Goal: Check status: Check status

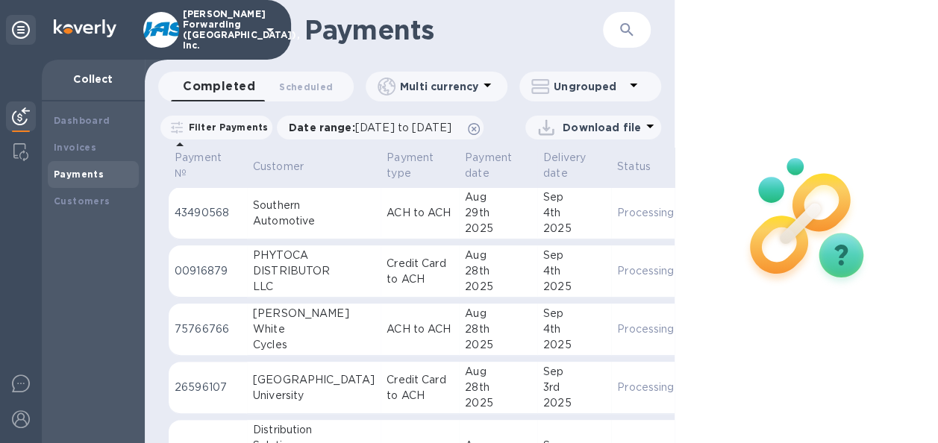
click at [614, 36] on button "button" at bounding box center [627, 30] width 36 height 36
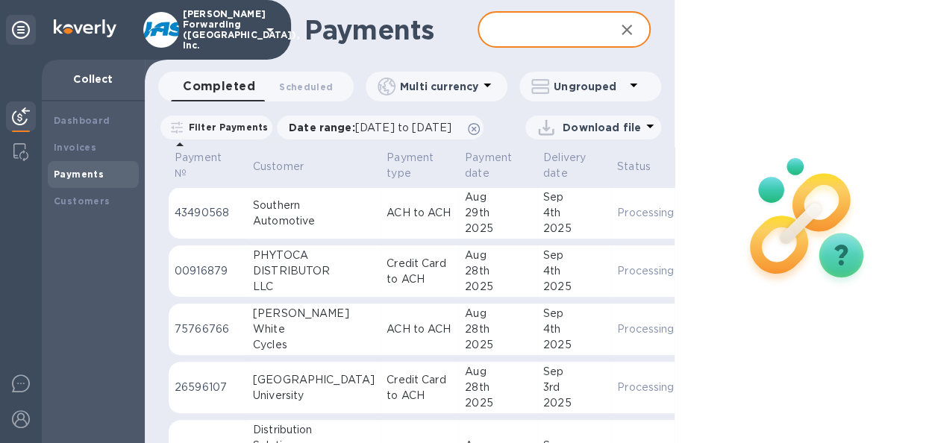
click at [503, 37] on input "text" at bounding box center [540, 30] width 125 height 37
type input "11500.00"
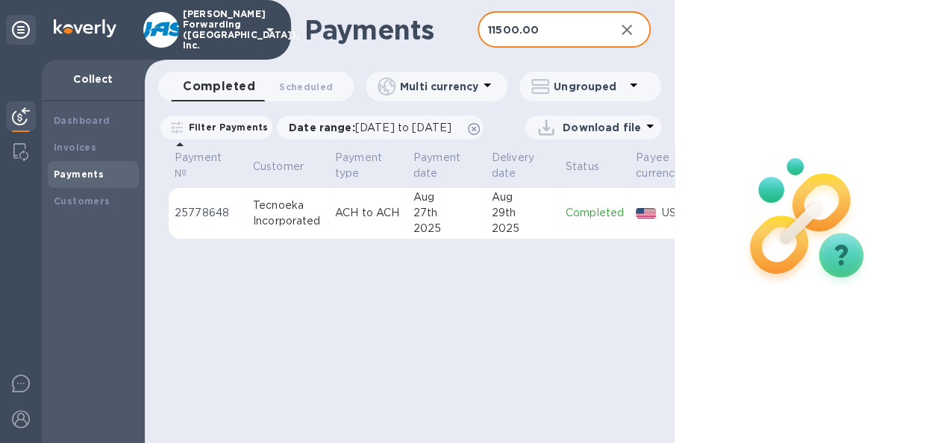
click at [458, 221] on div "27th" at bounding box center [446, 213] width 66 height 16
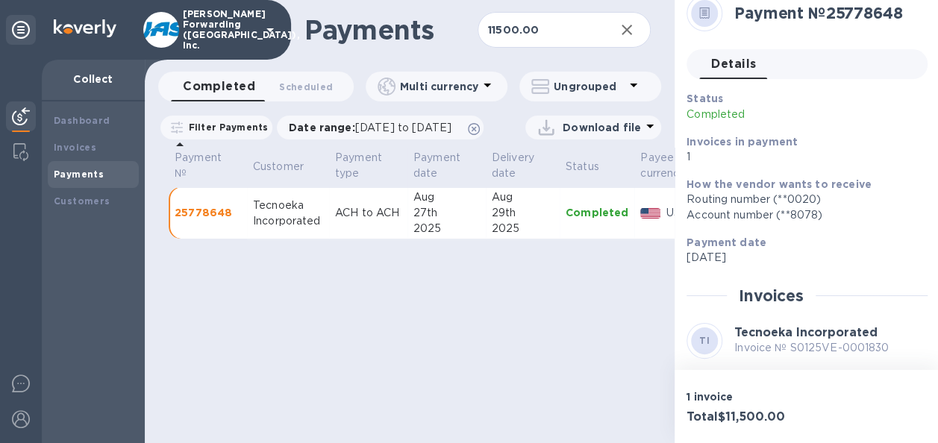
scroll to position [166, 0]
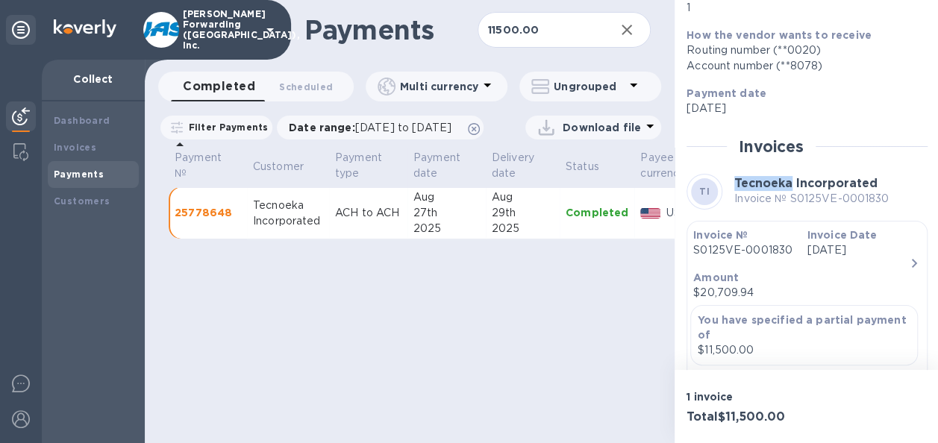
drag, startPoint x: 791, startPoint y: 184, endPoint x: 734, endPoint y: 186, distance: 56.8
click at [734, 186] on b "Tecnoeka Incorporated" at bounding box center [805, 183] width 143 height 14
copy b "Tecnoeka"
click at [625, 24] on icon "button" at bounding box center [627, 30] width 18 height 18
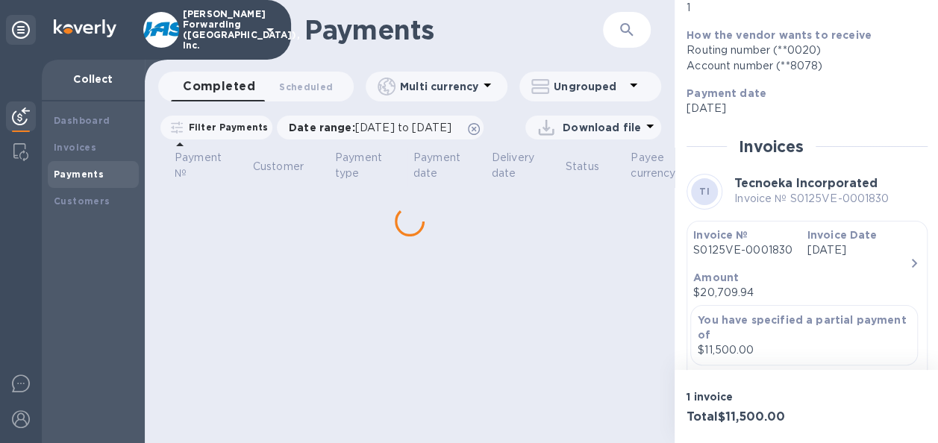
click at [569, 31] on h1 "Payments" at bounding box center [442, 29] width 277 height 31
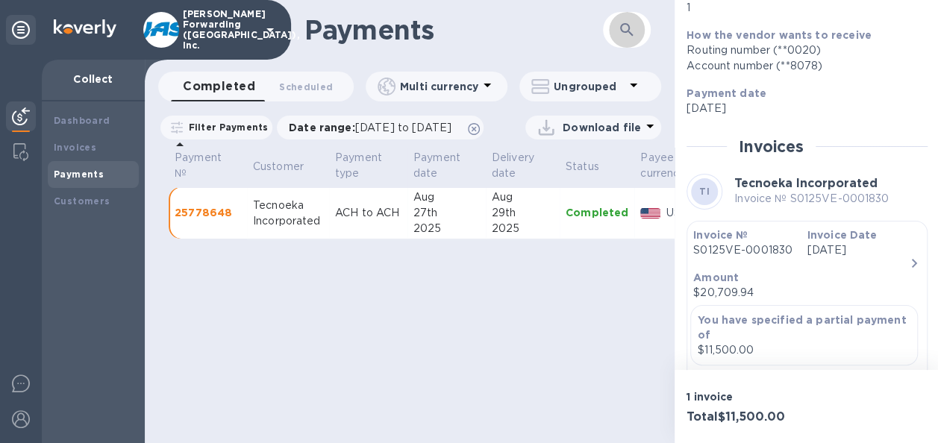
click at [640, 31] on button "button" at bounding box center [627, 30] width 36 height 36
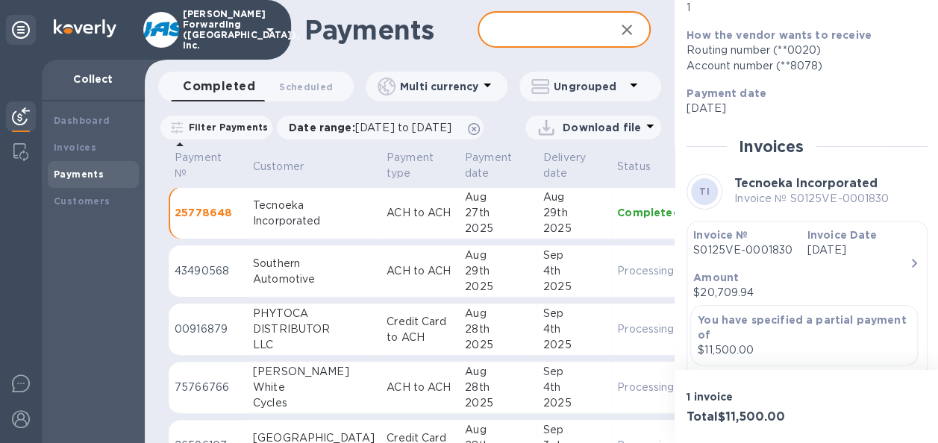
paste input "Tecnoeka"
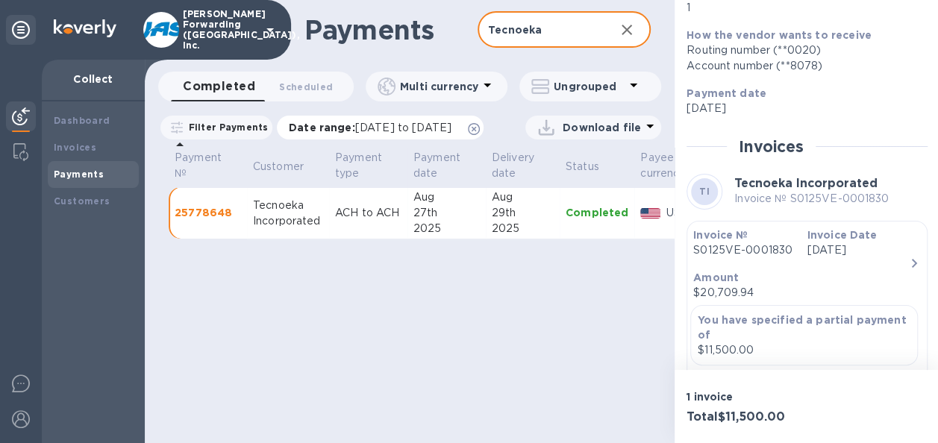
type input "Tecnoeka"
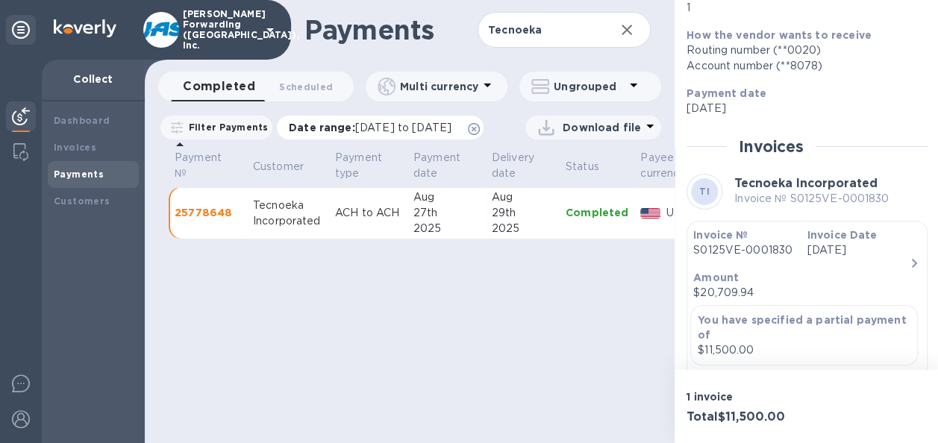
click at [313, 128] on p "Date range : 07/29/2025 to 08/30/2025" at bounding box center [374, 127] width 170 height 15
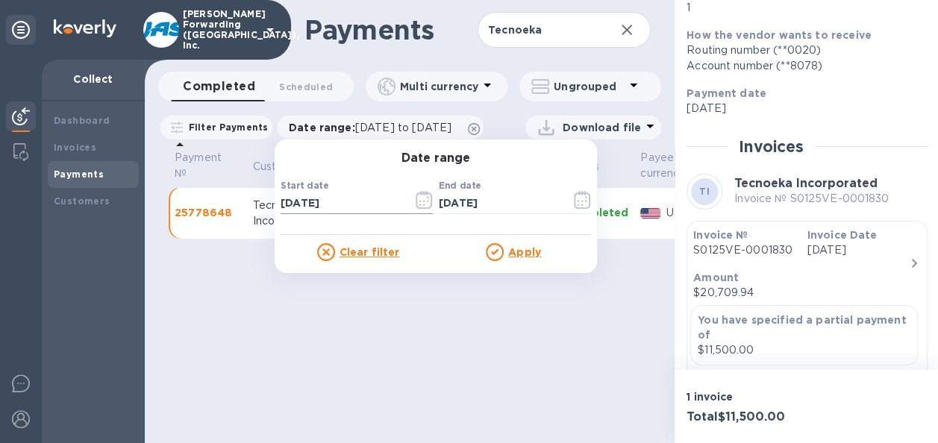
click at [428, 199] on icon "button" at bounding box center [428, 198] width 2 height 2
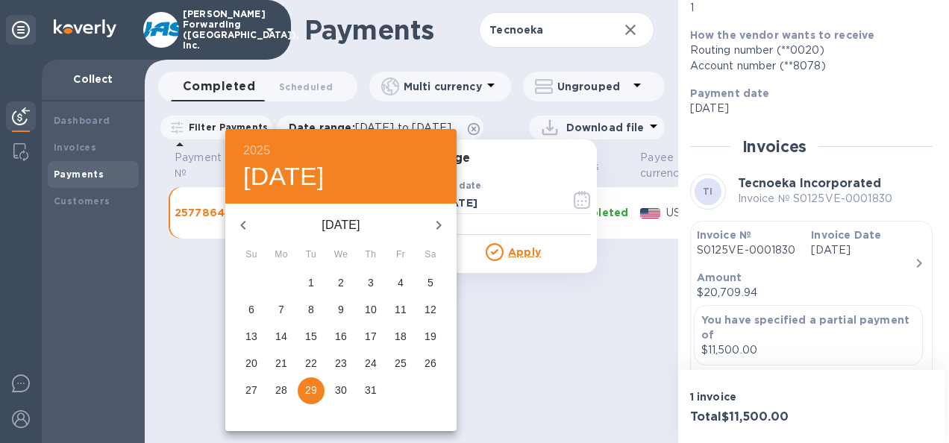
click at [245, 217] on icon "button" at bounding box center [243, 225] width 18 height 18
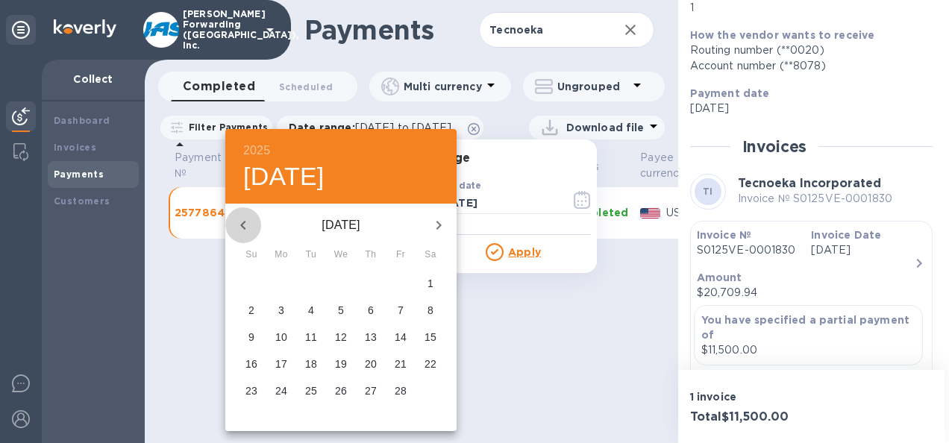
click at [245, 217] on icon "button" at bounding box center [243, 225] width 18 height 18
click at [403, 292] on button "1" at bounding box center [400, 283] width 27 height 27
type input "11/01/2024"
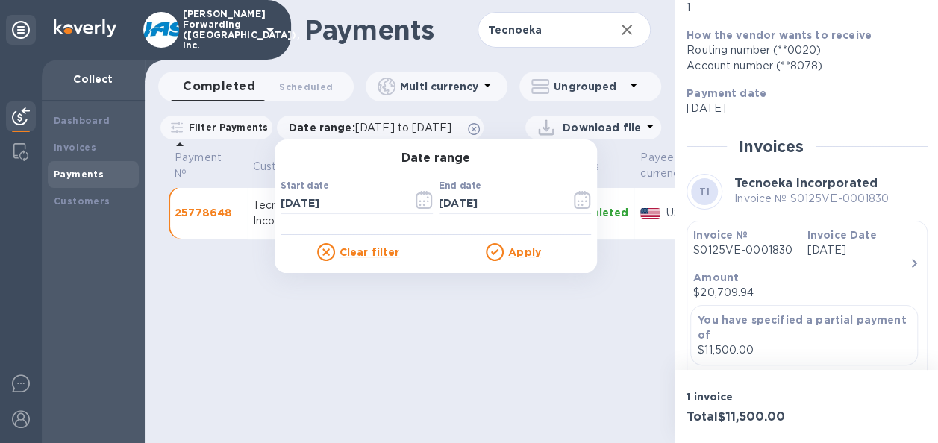
click at [533, 251] on u "Apply" at bounding box center [524, 252] width 33 height 12
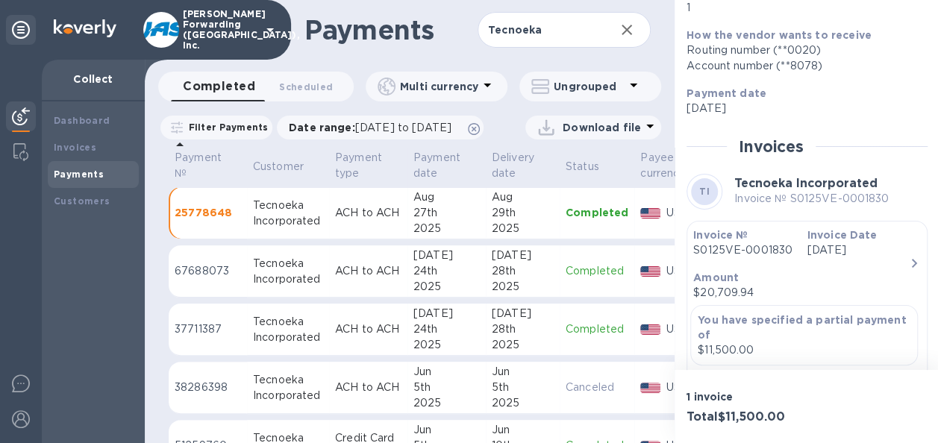
click at [409, 298] on td "Jul 24th 2025" at bounding box center [446, 272] width 78 height 52
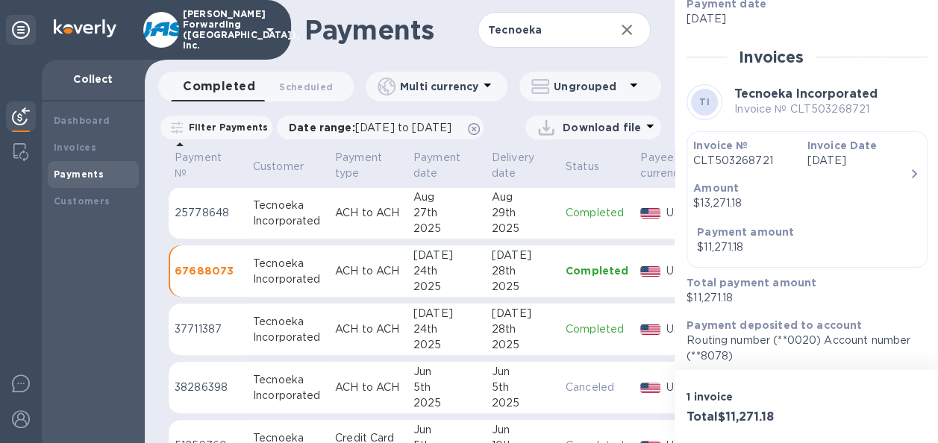
scroll to position [260, 0]
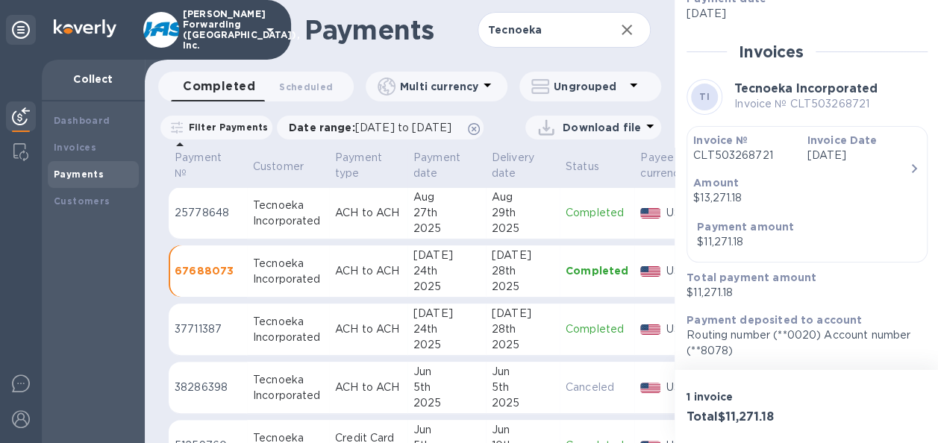
click at [333, 240] on td "ACH to ACH" at bounding box center [368, 213] width 78 height 52
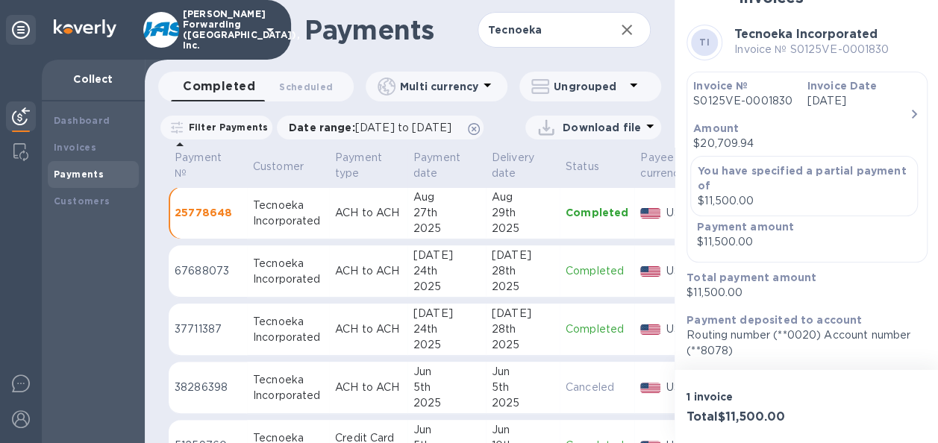
scroll to position [11, 0]
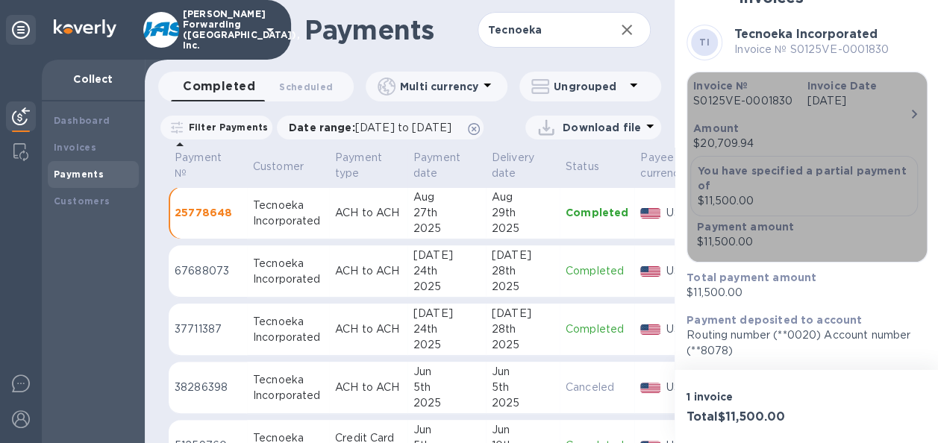
click at [793, 179] on p "You have specified a partial payment of" at bounding box center [804, 178] width 213 height 30
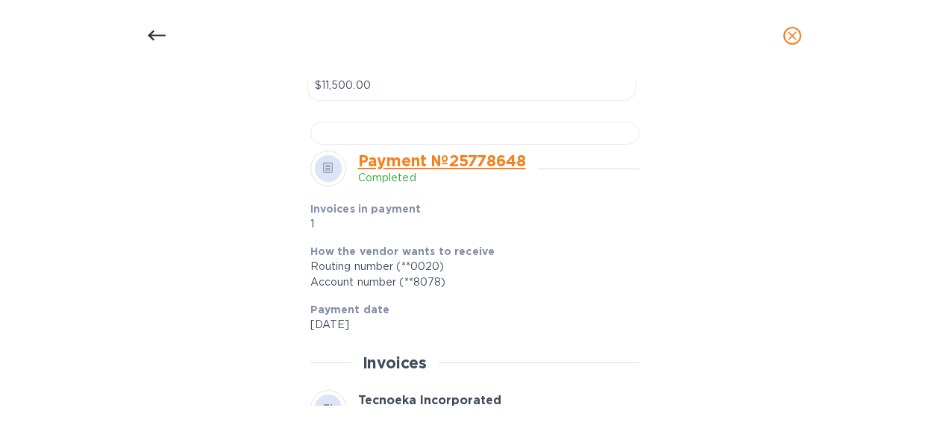
scroll to position [448, 0]
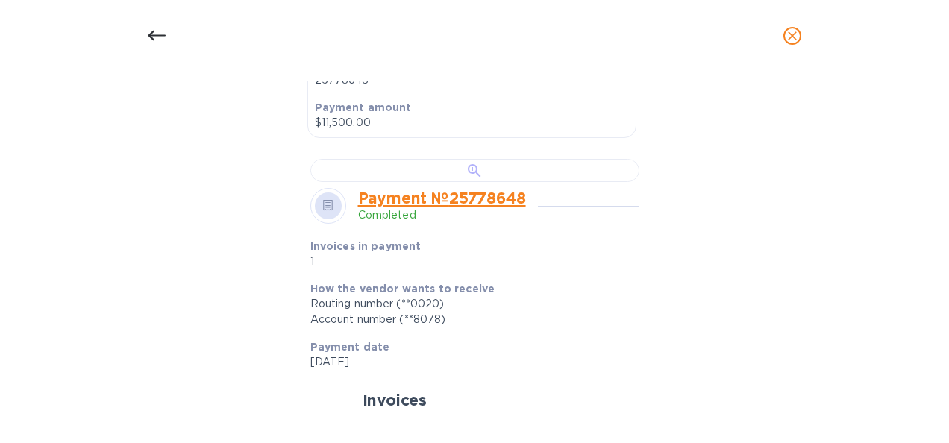
click at [574, 182] on div at bounding box center [474, 170] width 329 height 23
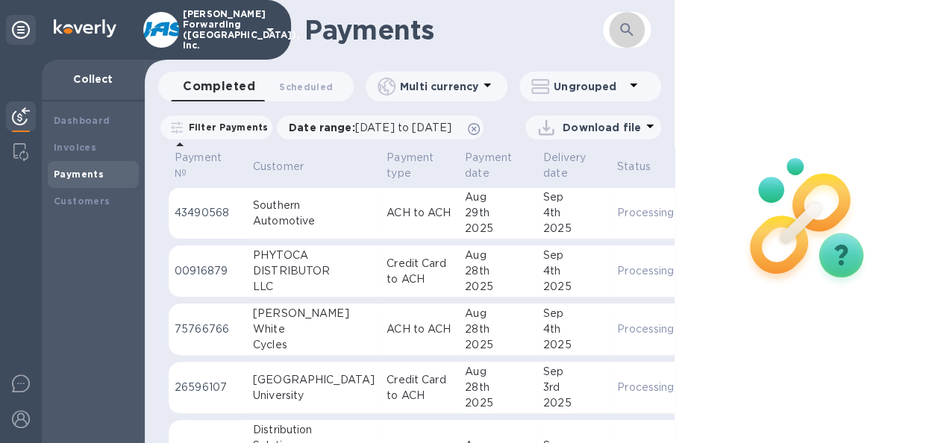
click at [631, 33] on icon "button" at bounding box center [627, 30] width 18 height 18
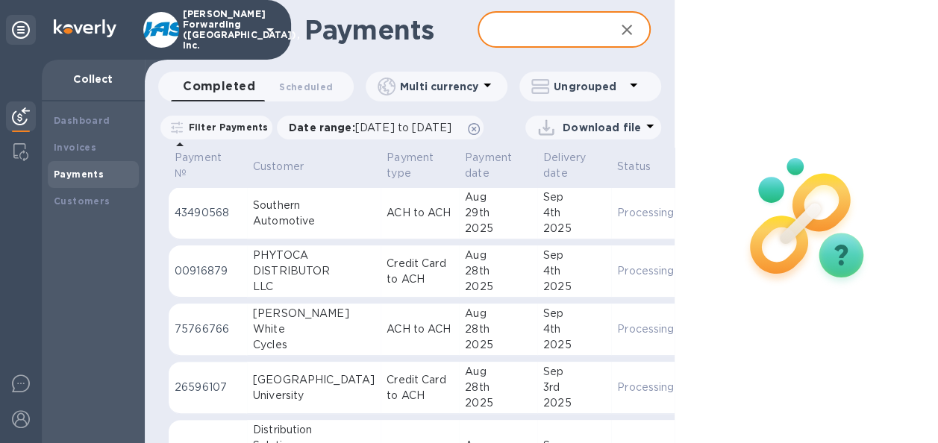
click at [510, 31] on input "text" at bounding box center [540, 30] width 125 height 37
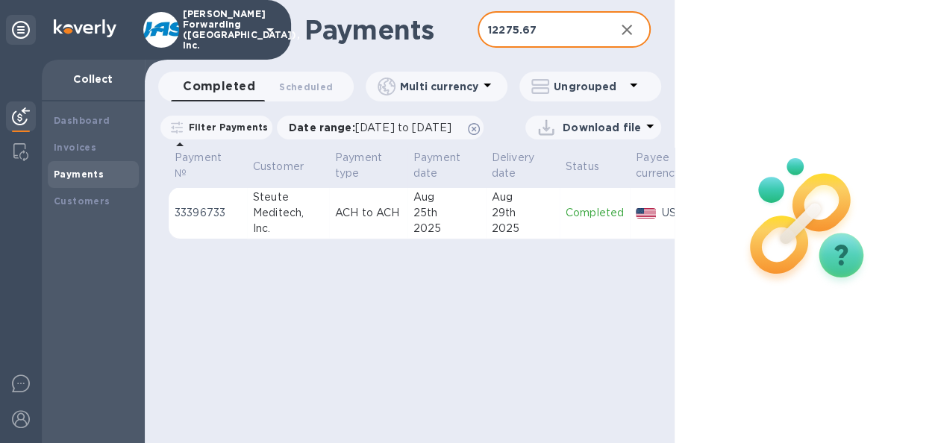
click at [507, 221] on div "29th" at bounding box center [523, 213] width 62 height 16
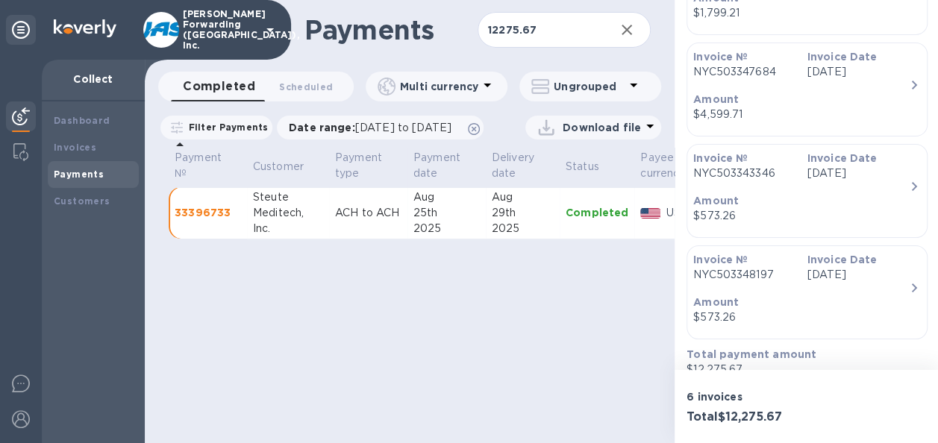
scroll to position [672, 0]
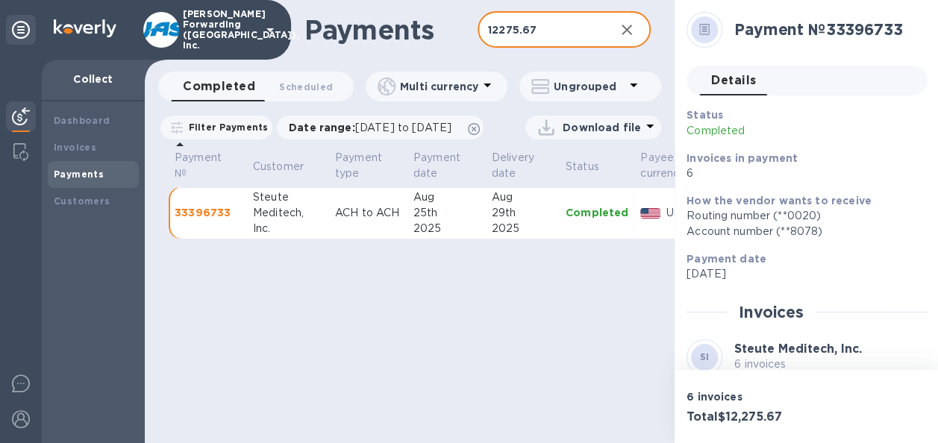
drag, startPoint x: 557, startPoint y: 32, endPoint x: 353, endPoint y: 27, distance: 203.8
click at [353, 27] on div "Payments 12275.67 ​" at bounding box center [410, 30] width 530 height 60
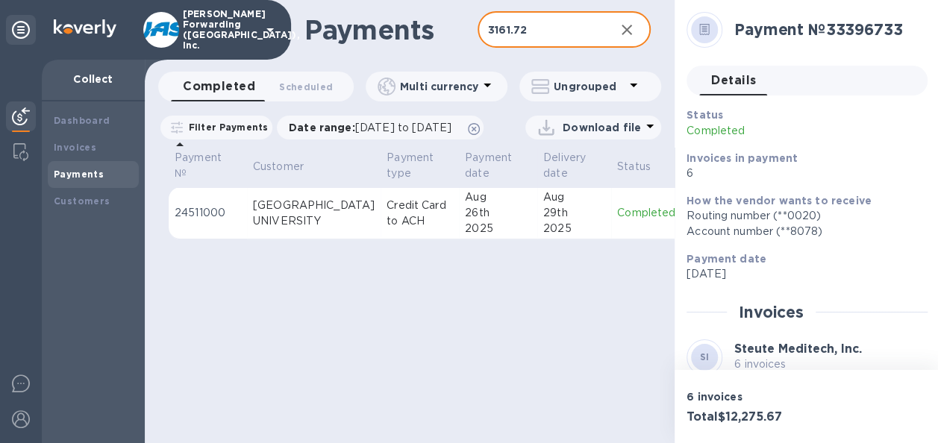
click at [617, 221] on p "Completed" at bounding box center [646, 213] width 58 height 16
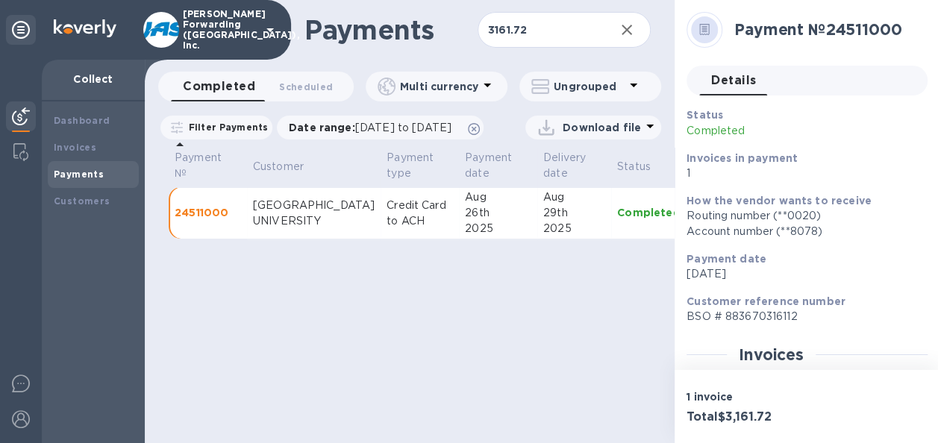
scroll to position [333, 0]
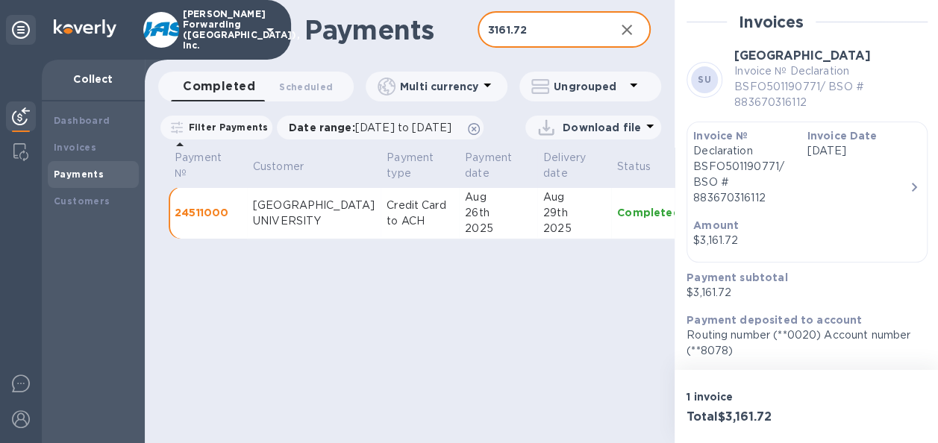
drag, startPoint x: 529, startPoint y: 36, endPoint x: 446, endPoint y: 22, distance: 84.0
click at [446, 22] on div "Payments 3161.72 ​" at bounding box center [410, 30] width 530 height 60
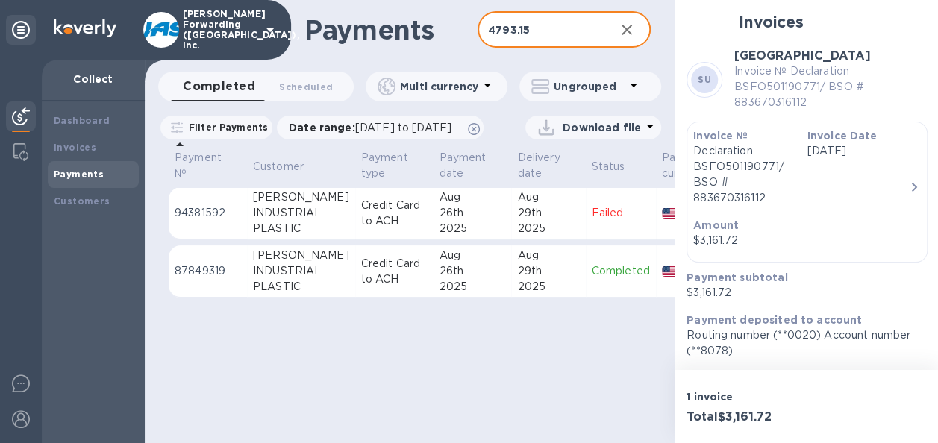
click at [449, 279] on div "26th" at bounding box center [473, 271] width 66 height 16
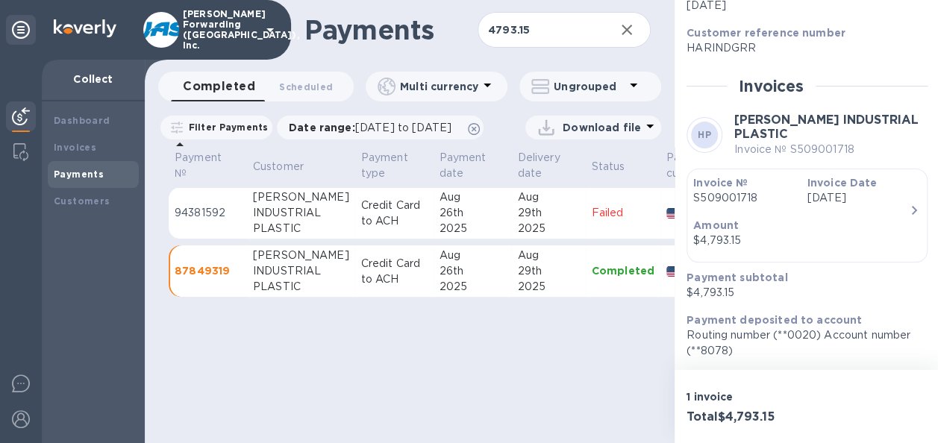
scroll to position [11, 0]
click at [755, 190] on p "S509001718" at bounding box center [743, 198] width 101 height 16
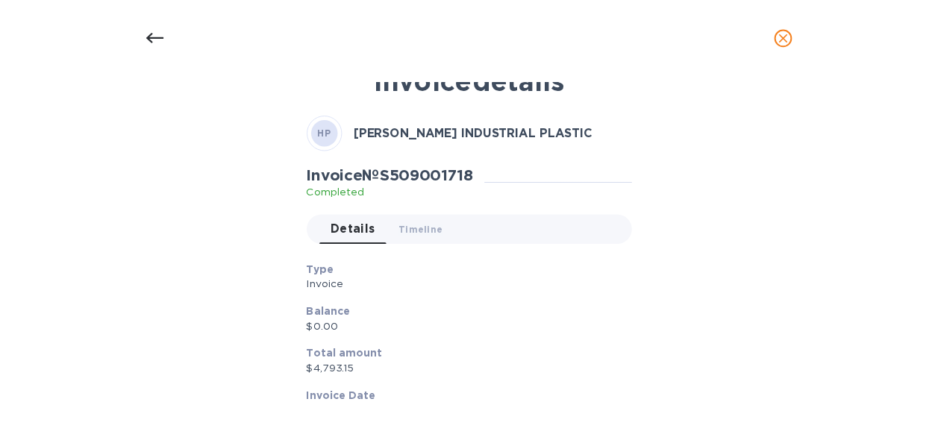
scroll to position [0, 0]
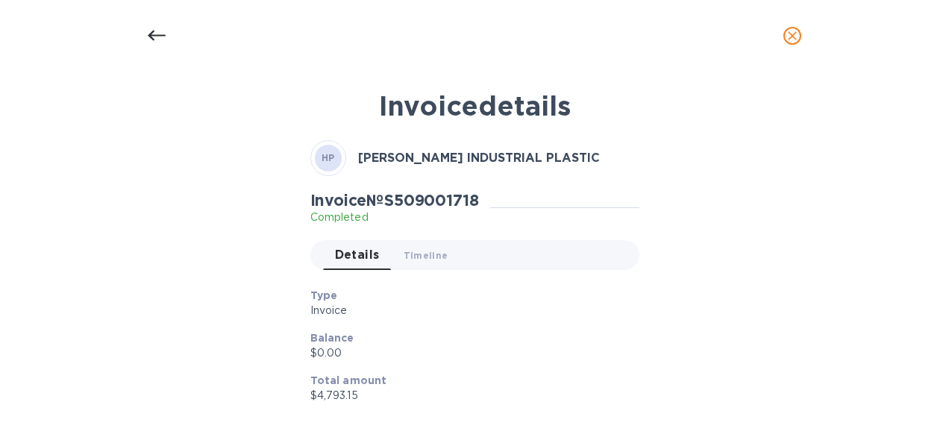
click at [154, 40] on icon at bounding box center [157, 36] width 18 height 18
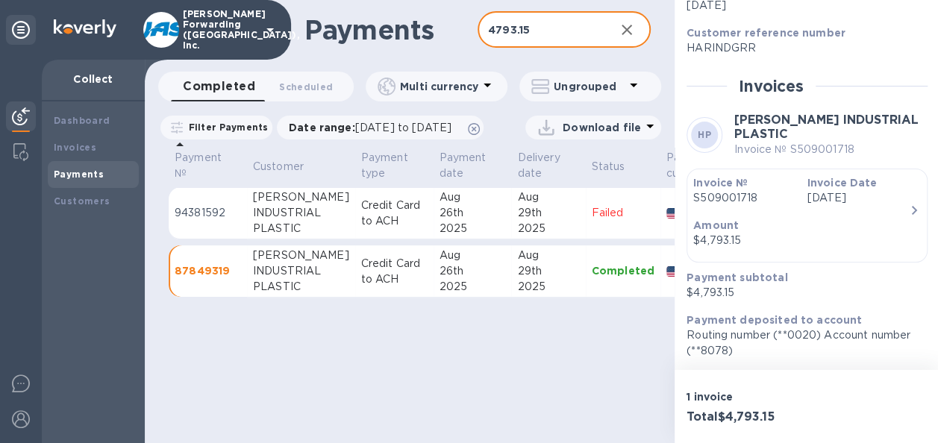
drag, startPoint x: 533, startPoint y: 27, endPoint x: 430, endPoint y: 36, distance: 103.4
click at [430, 36] on div "Payments 4793.15 ​" at bounding box center [410, 30] width 530 height 60
type input "2330.22"
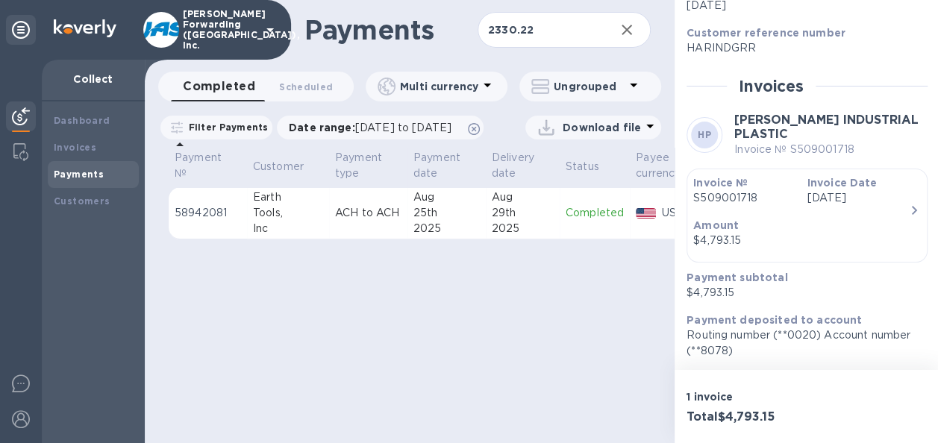
click at [425, 205] on div "Aug" at bounding box center [446, 198] width 66 height 16
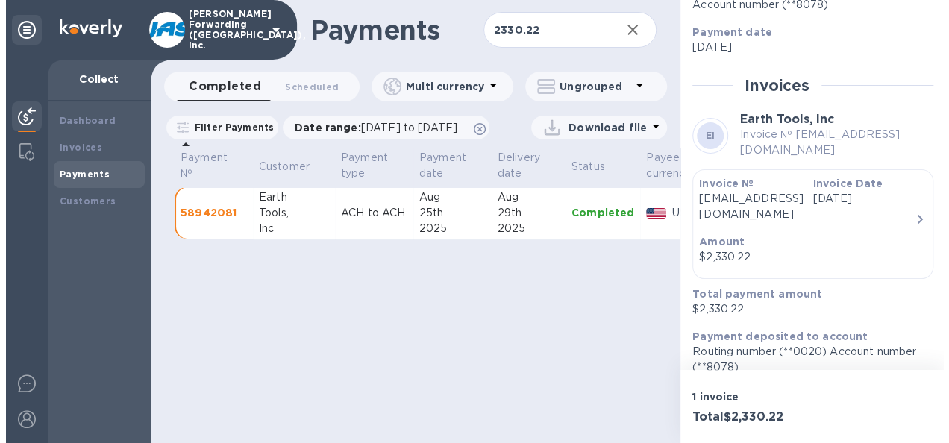
scroll to position [228, 0]
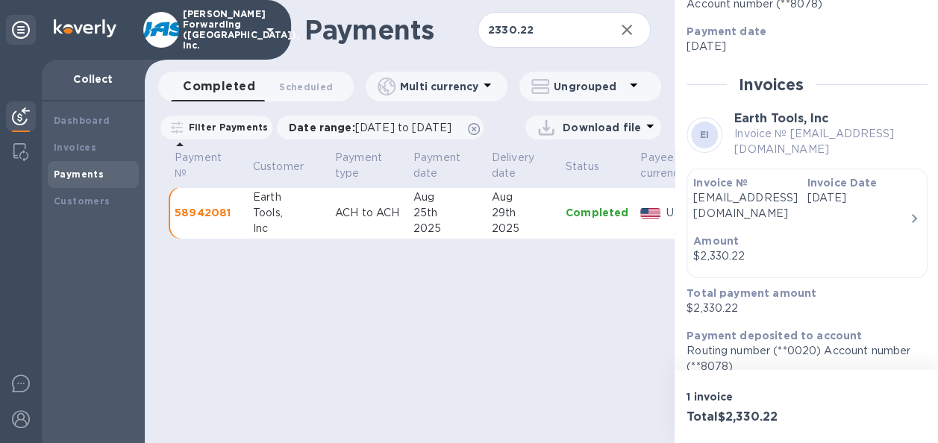
click at [783, 179] on p "Invoice №" at bounding box center [743, 182] width 101 height 15
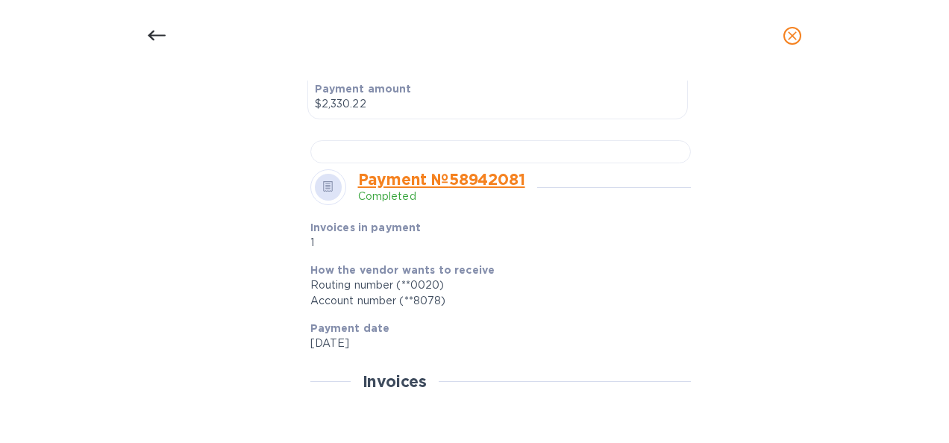
scroll to position [336, 0]
